Goal: Browse casually: Explore the website without a specific task or goal

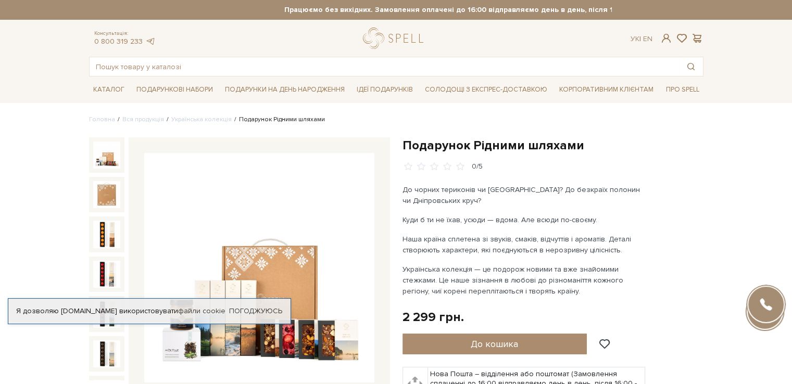
scroll to position [104, 0]
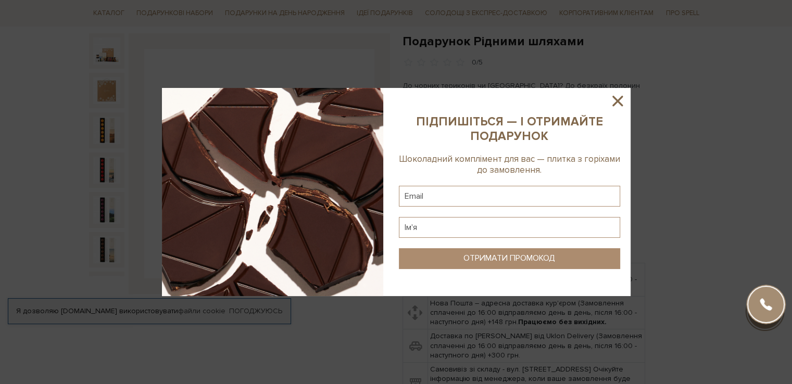
click at [613, 103] on icon at bounding box center [618, 101] width 18 height 18
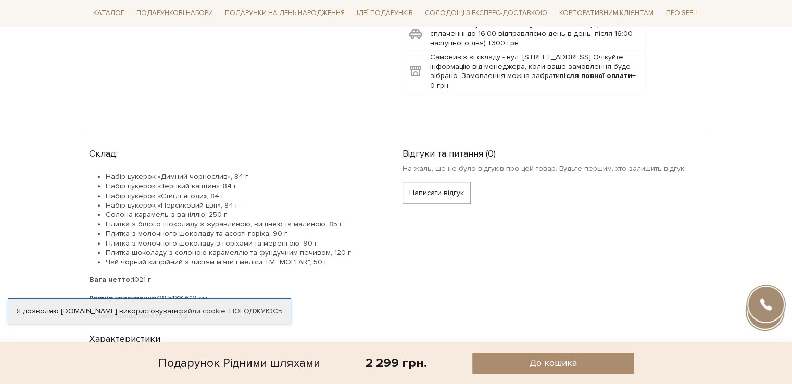
scroll to position [208, 0]
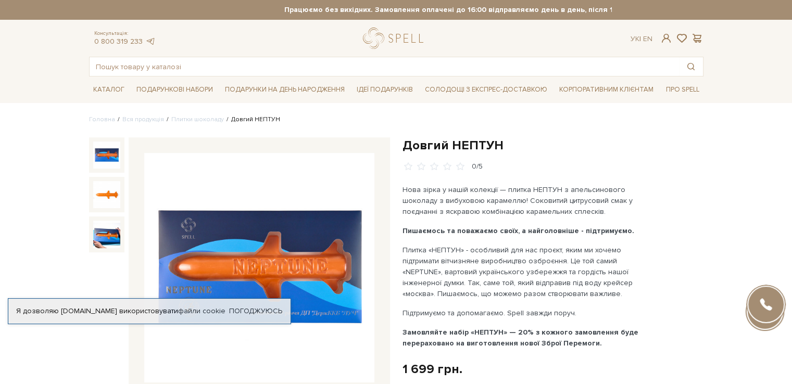
scroll to position [104, 0]
